Goal: Transaction & Acquisition: Purchase product/service

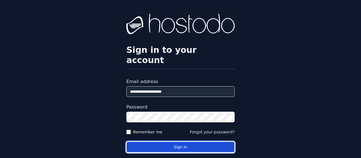
click at [186, 141] on button "Sign in" at bounding box center [181, 146] width 108 height 11
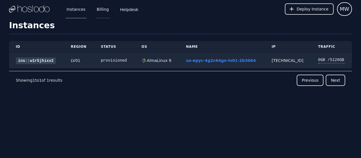
click at [101, 10] on link "Billing" at bounding box center [103, 9] width 14 height 19
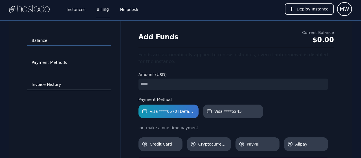
click at [56, 85] on link "Invoice History" at bounding box center [69, 84] width 84 height 11
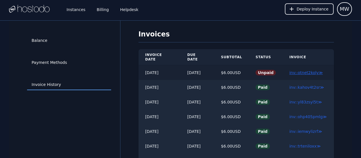
click at [309, 70] on link "inv::otnet2koly ≫" at bounding box center [307, 72] width 34 height 5
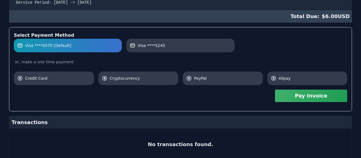
scroll to position [176, 0]
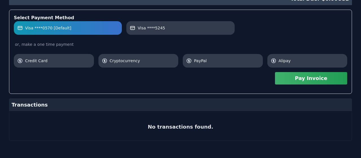
click at [312, 79] on button "Pay Invoice" at bounding box center [311, 78] width 72 height 12
click at [308, 82] on button "Pay Invoice" at bounding box center [311, 78] width 72 height 12
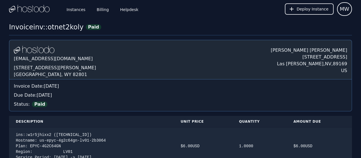
click at [55, 29] on div "Invoice inv::otnet2koly" at bounding box center [46, 27] width 75 height 9
drag, startPoint x: 44, startPoint y: 27, endPoint x: 75, endPoint y: 28, distance: 30.2
click at [75, 28] on div "Invoice inv::otnet2koly" at bounding box center [46, 27] width 75 height 9
drag, startPoint x: 75, startPoint y: 28, endPoint x: 71, endPoint y: 29, distance: 3.8
copy div "otnet2koly"
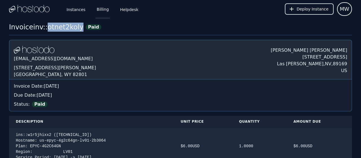
click at [103, 11] on link "Billing" at bounding box center [103, 9] width 14 height 19
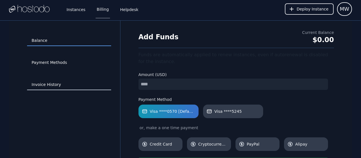
click at [53, 86] on link "Invoice History" at bounding box center [69, 84] width 84 height 11
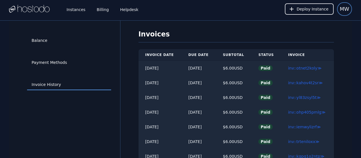
click at [347, 12] on span "MW" at bounding box center [344, 9] width 9 height 8
